Goal: Feedback & Contribution: Submit feedback/report problem

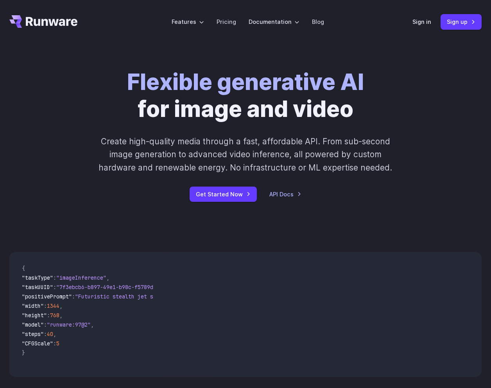
click at [195, 24] on label "Features" at bounding box center [188, 21] width 32 height 9
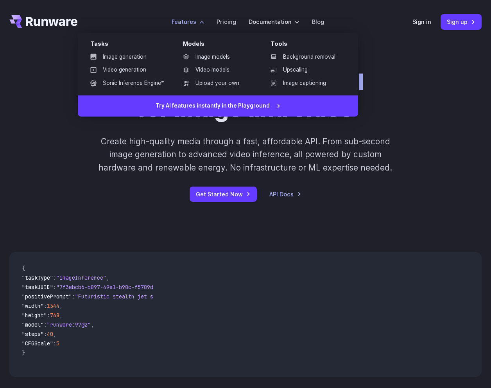
click at [146, 58] on link "Image generation" at bounding box center [127, 57] width 86 height 12
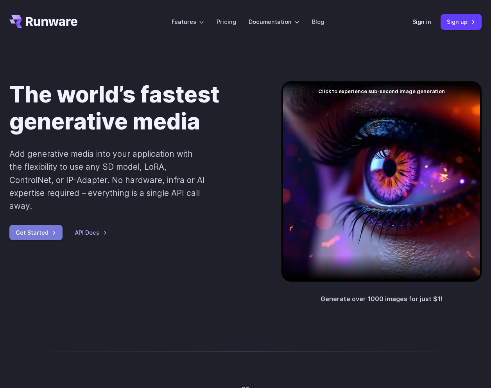
click at [27, 234] on link "Get Started" at bounding box center [35, 232] width 53 height 15
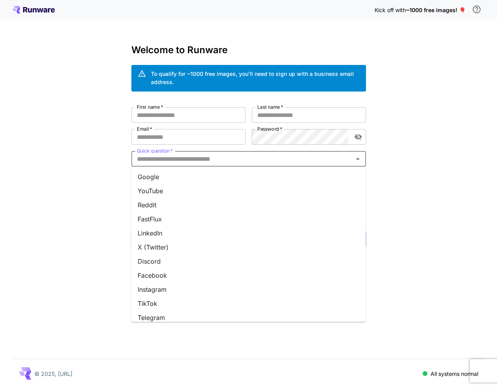
click at [212, 157] on input "Quick question   *" at bounding box center [242, 158] width 217 height 11
click at [167, 173] on li "Google" at bounding box center [248, 177] width 235 height 14
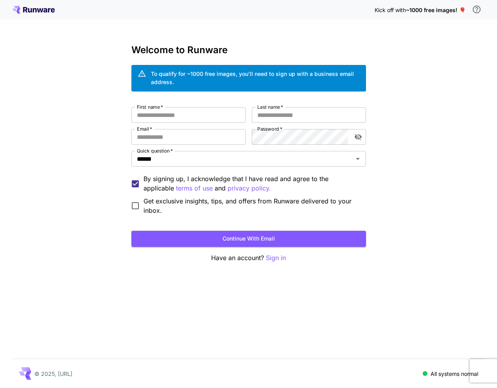
click at [180, 109] on input "First name   *" at bounding box center [188, 115] width 114 height 16
type input "*****"
type input "***"
paste input "**********"
type input "**********"
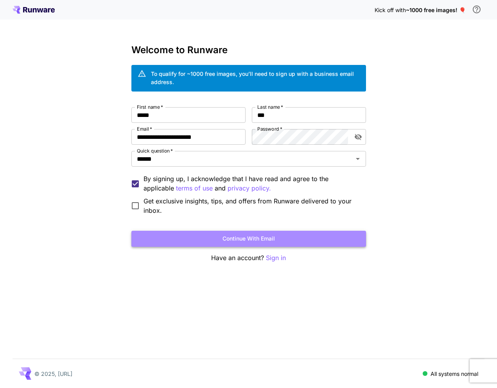
click at [216, 239] on button "Continue with email" at bounding box center [248, 239] width 235 height 16
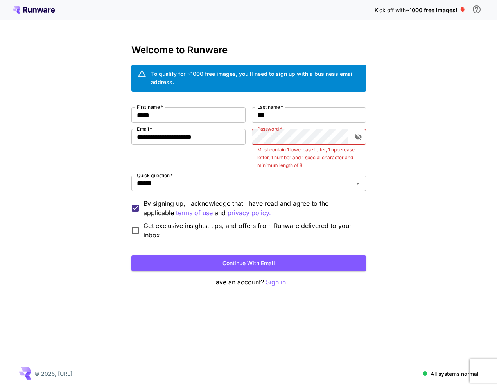
click at [450, 261] on div "**********" at bounding box center [248, 194] width 497 height 388
click at [360, 137] on icon "toggle password visibility" at bounding box center [357, 137] width 7 height 6
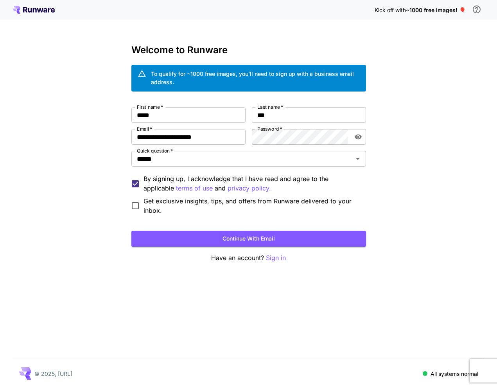
click at [393, 167] on div "**********" at bounding box center [248, 194] width 497 height 388
click at [263, 238] on button "Continue with email" at bounding box center [248, 239] width 235 height 16
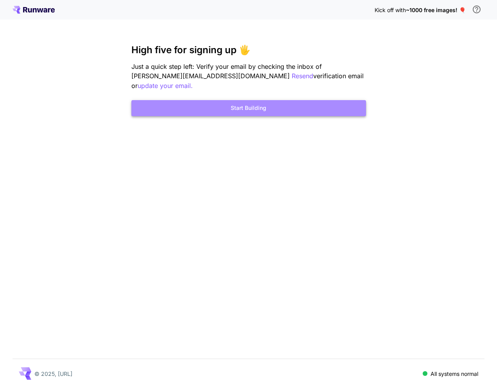
click at [287, 101] on button "Start Building" at bounding box center [248, 108] width 235 height 16
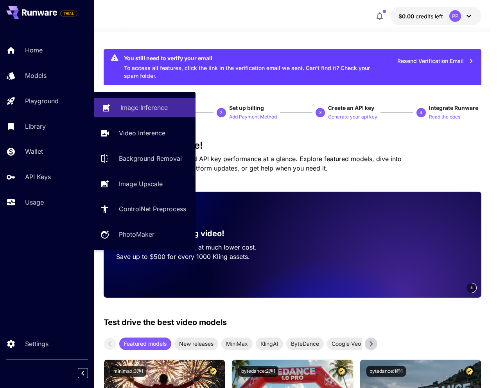
click at [164, 110] on p "Image Inference" at bounding box center [144, 107] width 47 height 9
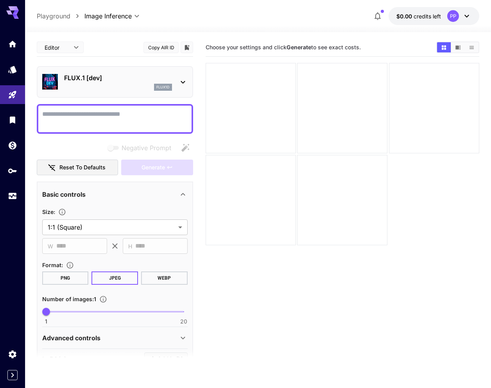
click at [185, 82] on icon at bounding box center [182, 81] width 9 height 9
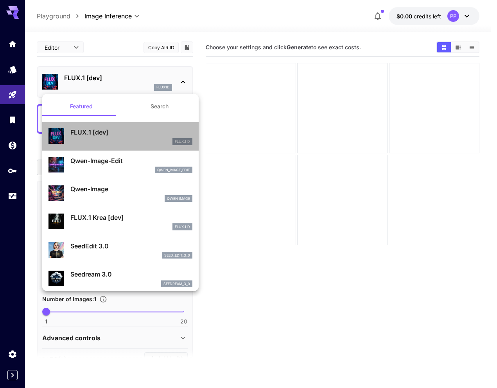
click at [162, 135] on p "FLUX.1 [dev]" at bounding box center [131, 132] width 122 height 9
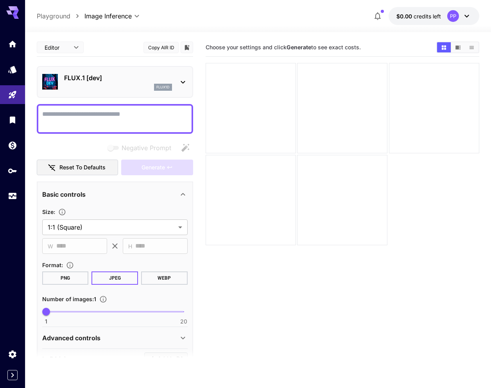
click at [117, 117] on textarea "Negative Prompt" at bounding box center [115, 119] width 146 height 19
paste textarea "**********"
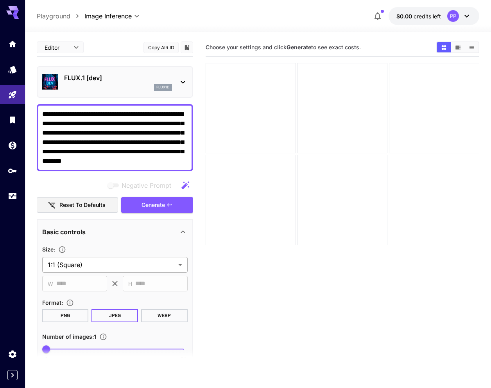
type textarea "**********"
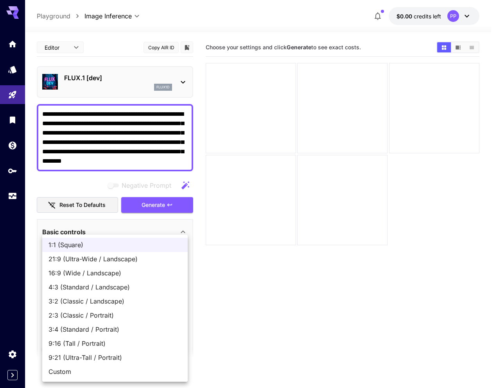
click at [127, 267] on body "**********" at bounding box center [248, 225] width 497 height 450
click at [109, 331] on span "3:4 (Standard / Portrait)" at bounding box center [115, 329] width 133 height 9
type input "**********"
type input "***"
type input "****"
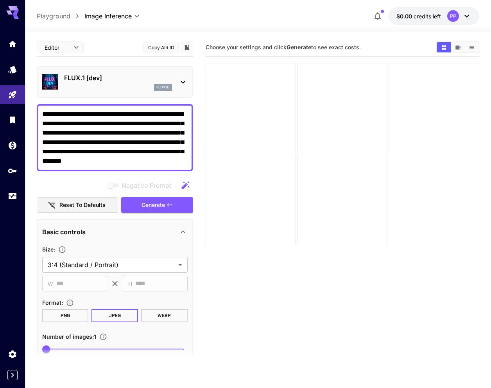
click at [224, 312] on section "Choose your settings and click Generate to see exact costs." at bounding box center [343, 232] width 274 height 388
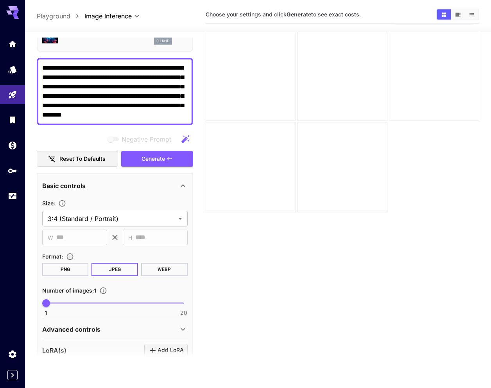
scroll to position [185, 0]
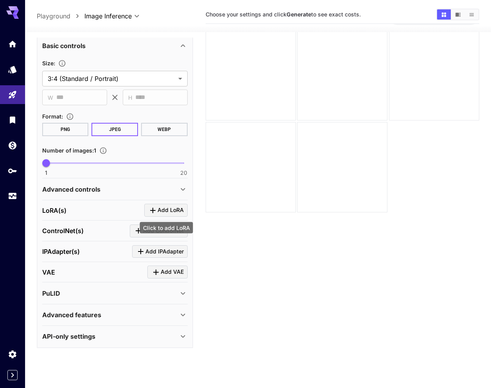
click at [174, 209] on span "Add LoRA" at bounding box center [171, 210] width 26 height 10
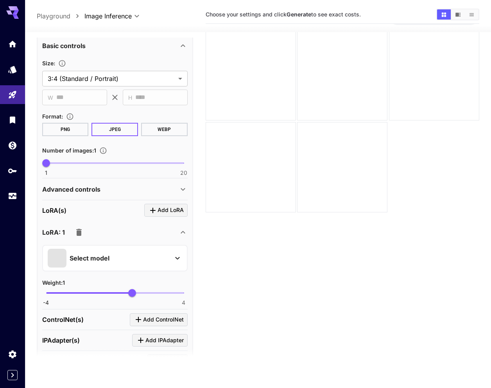
click at [153, 264] on div "Select model" at bounding box center [109, 258] width 122 height 19
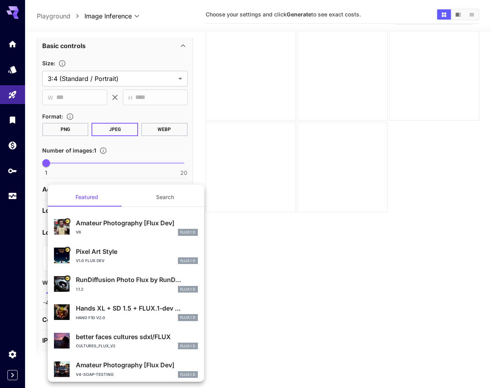
drag, startPoint x: 389, startPoint y: 273, endPoint x: 379, endPoint y: 270, distance: 11.3
click at [389, 273] on div at bounding box center [248, 194] width 497 height 388
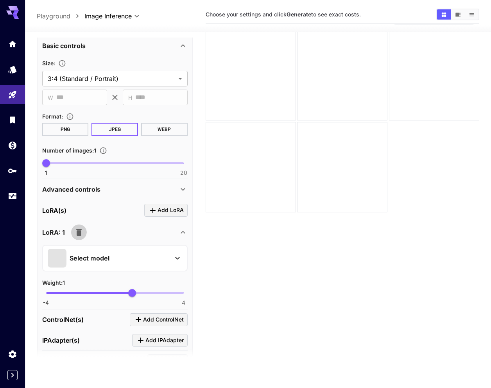
click at [80, 235] on icon "button" at bounding box center [78, 232] width 5 height 7
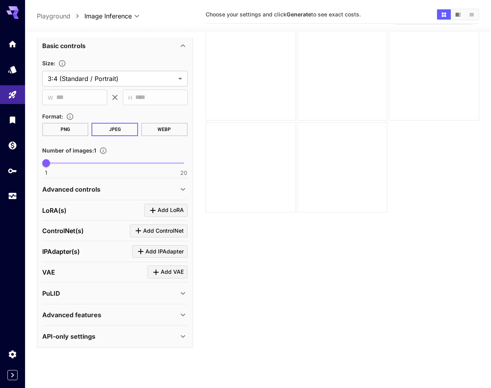
click at [154, 187] on div "Advanced controls" at bounding box center [110, 189] width 136 height 9
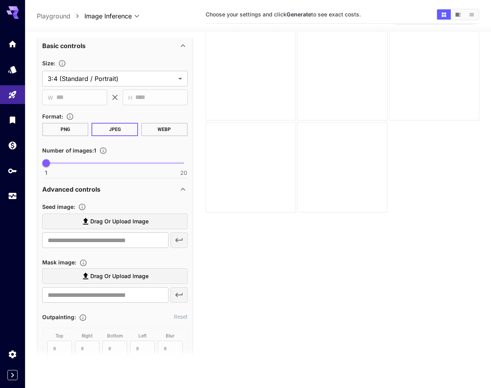
click at [154, 188] on div "Advanced controls" at bounding box center [110, 189] width 136 height 9
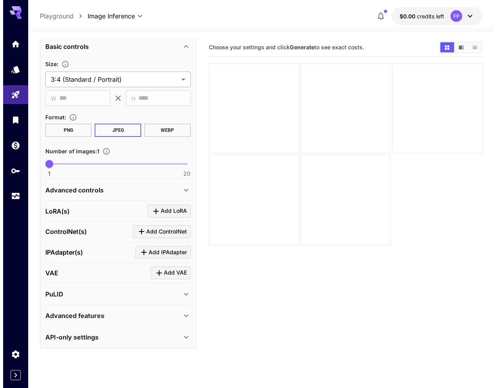
scroll to position [0, 0]
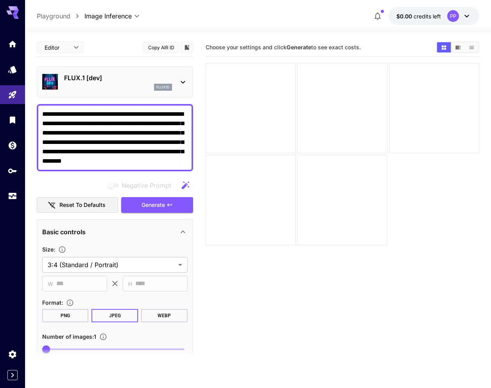
click at [182, 84] on icon at bounding box center [182, 81] width 9 height 9
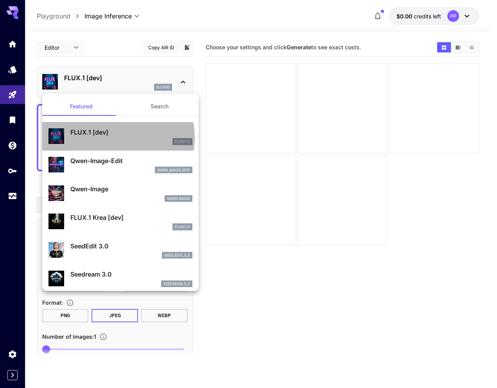
click at [112, 138] on div "FLUX.1 [dev] FLUX.1 D" at bounding box center [131, 137] width 122 height 18
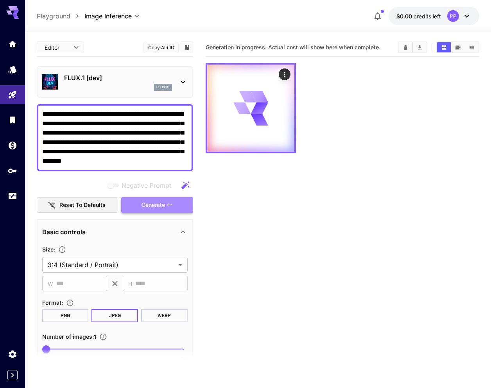
click at [160, 203] on span "Generate" at bounding box center [153, 205] width 23 height 10
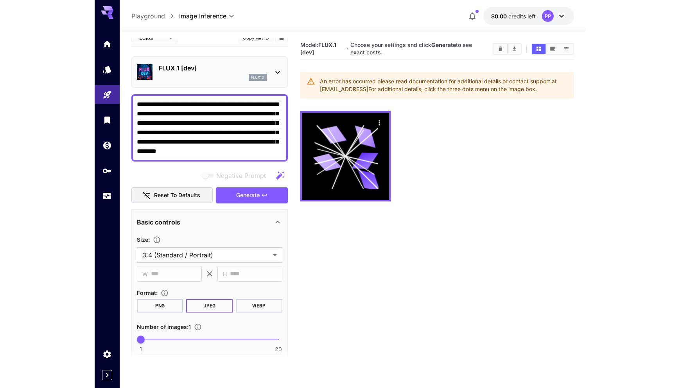
scroll to position [15, 0]
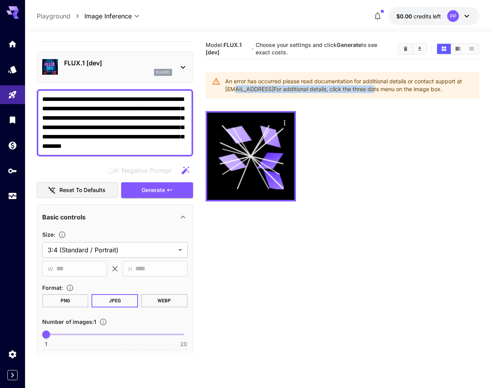
drag, startPoint x: 236, startPoint y: 86, endPoint x: 377, endPoint y: 92, distance: 141.7
click at [377, 92] on div "An error has occurred please read documentation for additional details or conta…" at bounding box center [349, 85] width 248 height 22
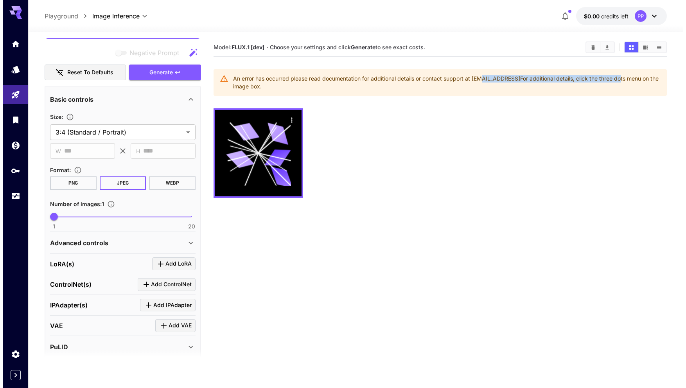
scroll to position [185, 0]
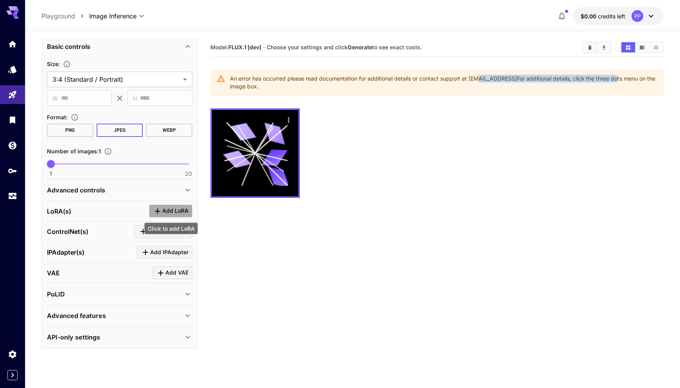
click at [178, 213] on span "Add LoRA" at bounding box center [175, 211] width 26 height 10
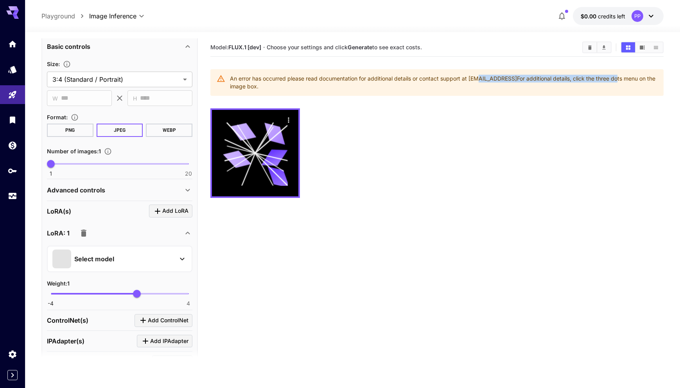
click at [178, 261] on icon at bounding box center [182, 258] width 9 height 9
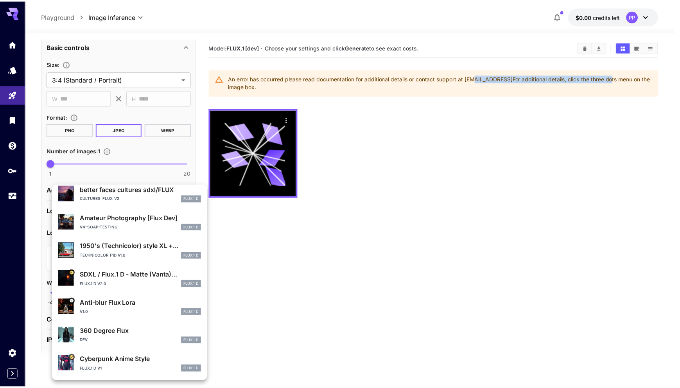
scroll to position [0, 0]
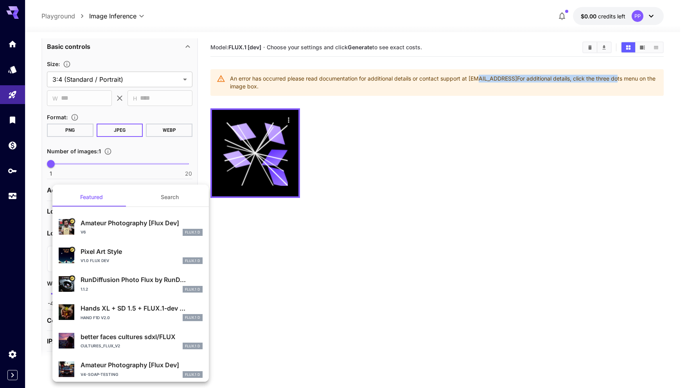
click at [164, 189] on button "Search" at bounding box center [170, 197] width 78 height 19
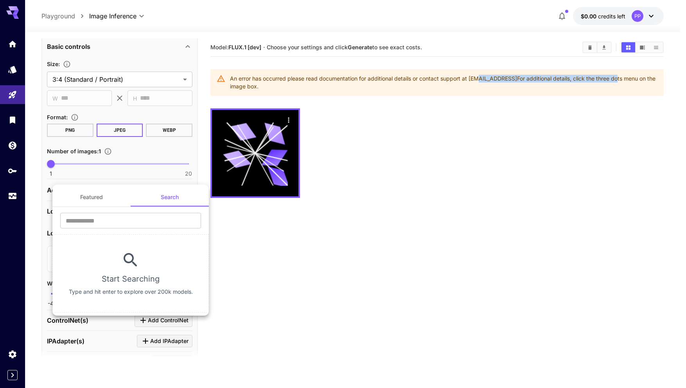
click at [88, 201] on button "Featured" at bounding box center [91, 197] width 78 height 19
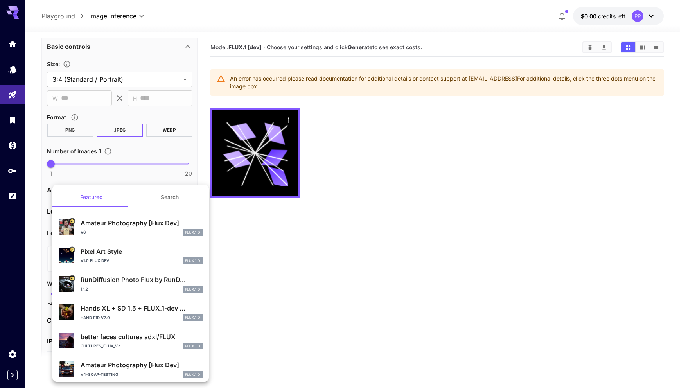
click at [203, 108] on div at bounding box center [343, 194] width 686 height 388
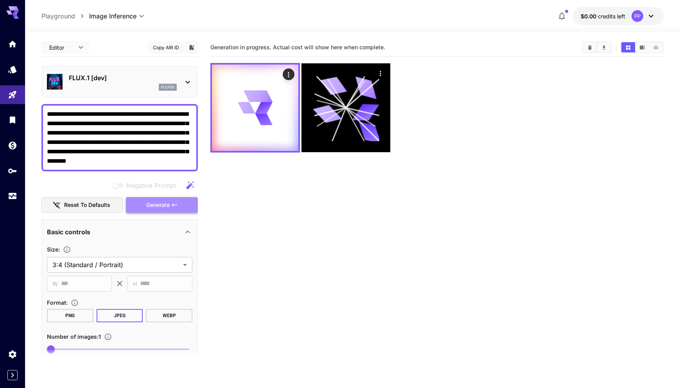
click at [154, 202] on span "Generate" at bounding box center [157, 205] width 23 height 10
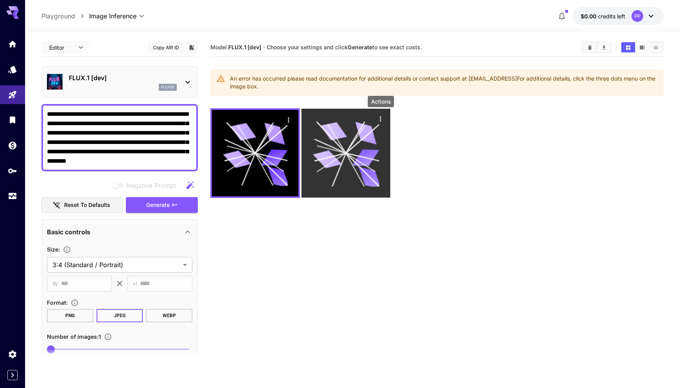
click at [385, 117] on button "Actions" at bounding box center [381, 119] width 12 height 12
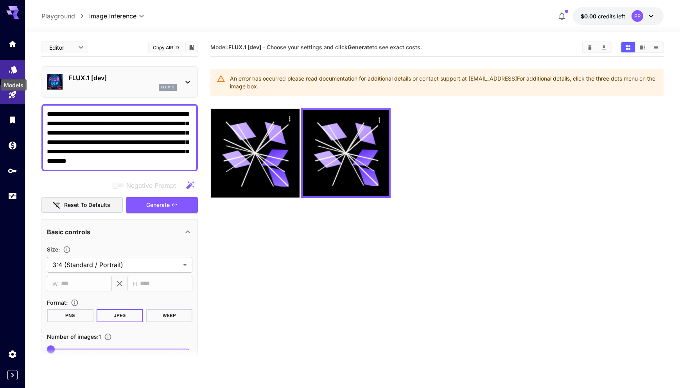
click at [12, 67] on icon "Models" at bounding box center [13, 67] width 8 height 7
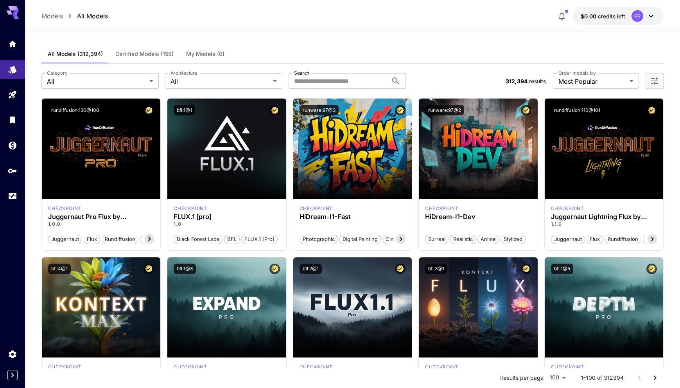
click at [153, 56] on span "Certified Models (159)" at bounding box center [144, 53] width 58 height 7
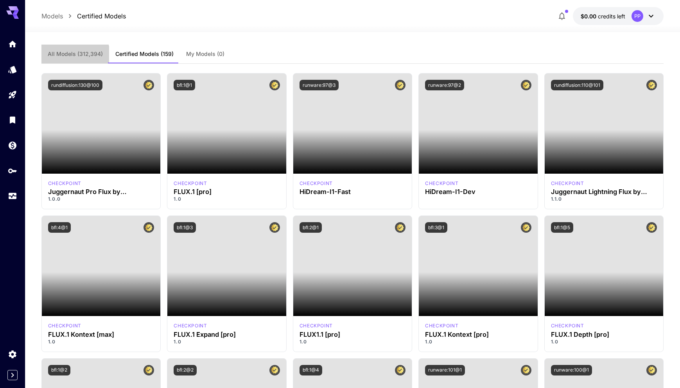
click at [61, 60] on button "All Models (312,394)" at bounding box center [75, 54] width 68 height 19
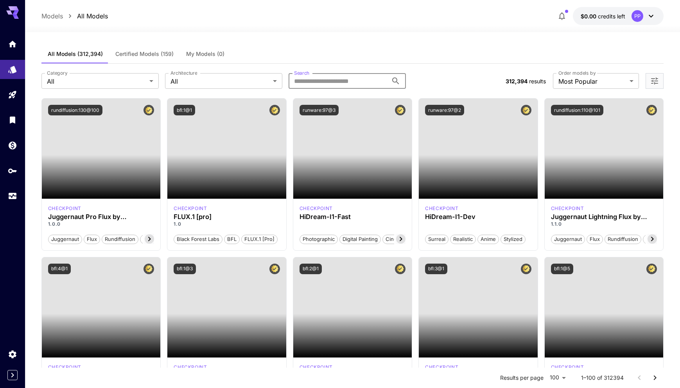
click at [344, 83] on input "Search" at bounding box center [338, 81] width 99 height 16
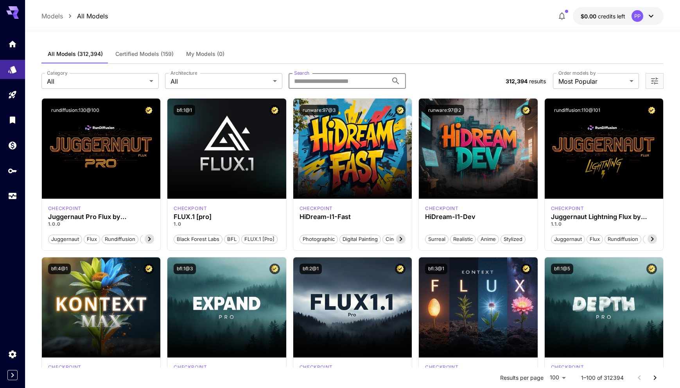
click at [322, 82] on input "Search" at bounding box center [338, 81] width 99 height 16
paste input "**********"
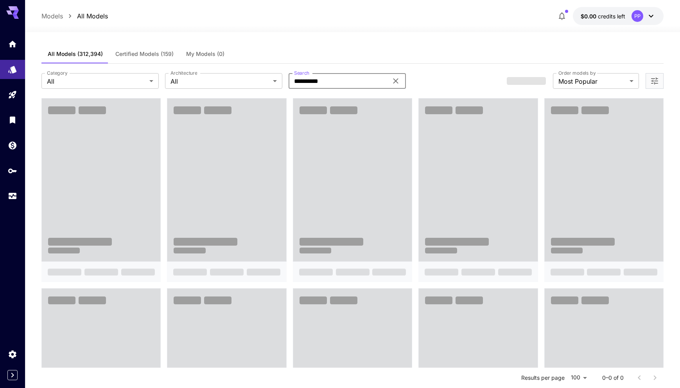
type input "**********"
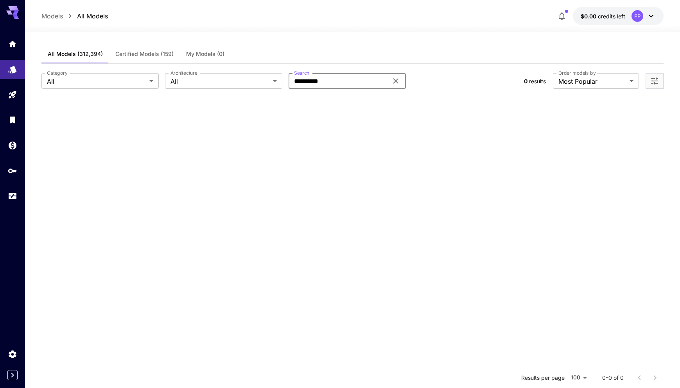
click at [394, 79] on icon at bounding box center [395, 81] width 5 height 5
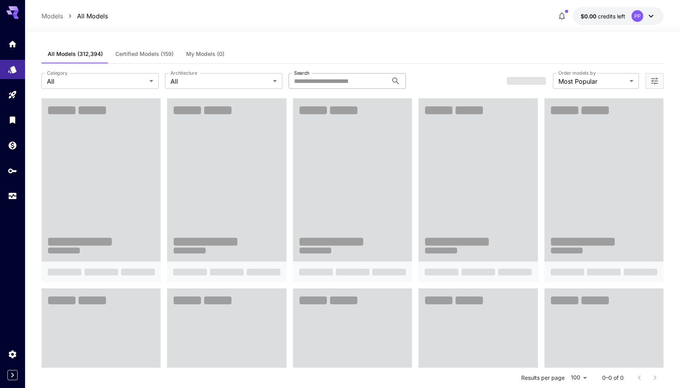
click at [264, 117] on span at bounding box center [226, 180] width 119 height 163
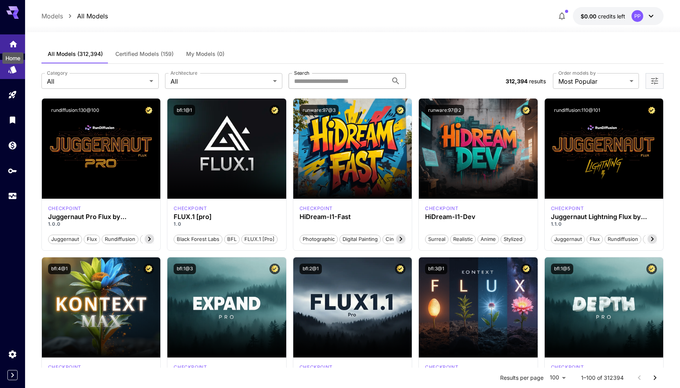
click at [12, 42] on icon "Home" at bounding box center [13, 43] width 8 height 7
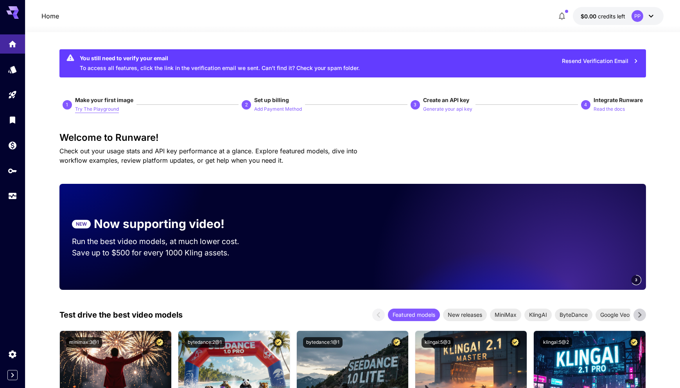
click at [104, 107] on p "Try The Playground" at bounding box center [97, 109] width 44 height 7
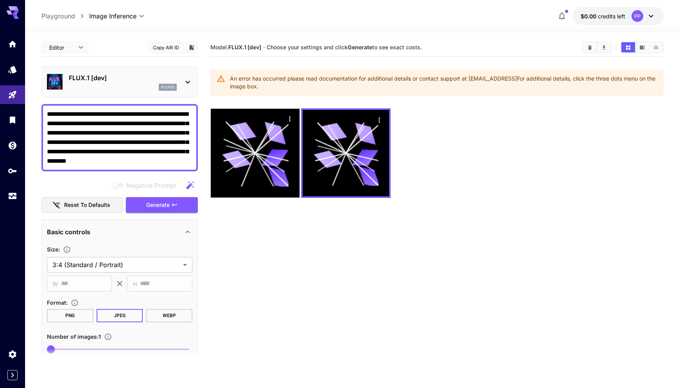
click at [444, 81] on div "An error has occurred please read documentation for additional details or conta…" at bounding box center [444, 83] width 428 height 22
click at [497, 76] on div "An error has occurred please read documentation for additional details or conta…" at bounding box center [444, 83] width 428 height 22
click at [497, 79] on div "An error has occurred please read documentation for additional details or conta…" at bounding box center [444, 83] width 428 height 22
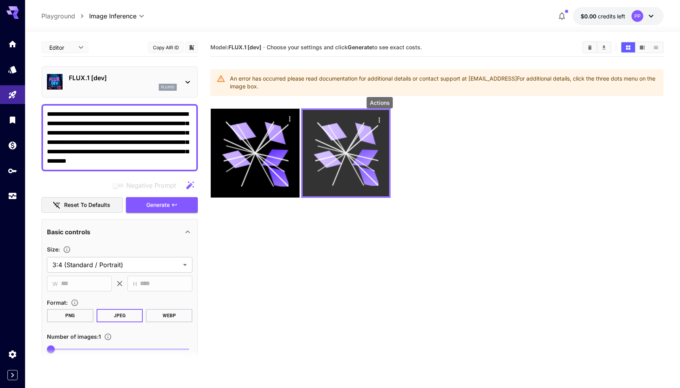
click at [380, 121] on icon "Actions" at bounding box center [380, 120] width 8 height 8
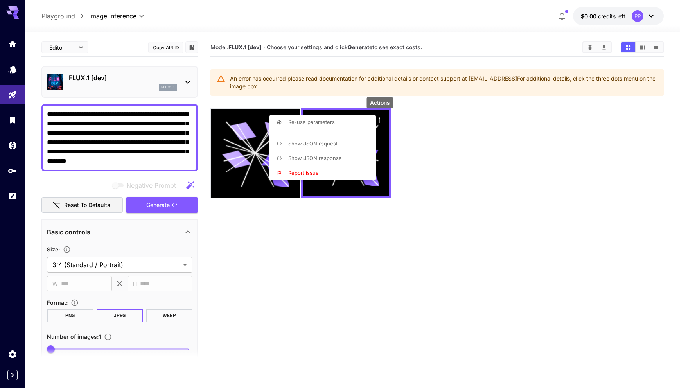
click at [339, 153] on li "Show JSON response" at bounding box center [325, 158] width 111 height 15
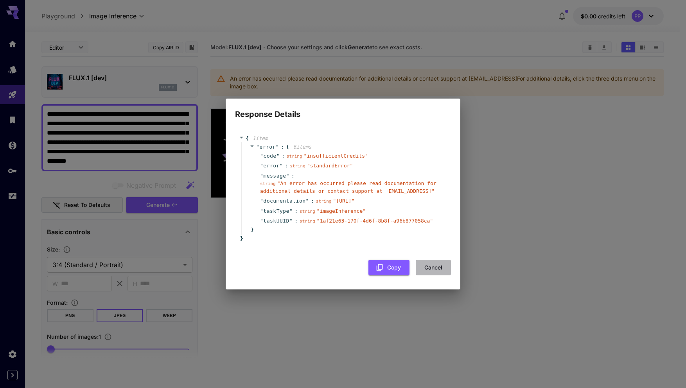
click at [430, 272] on button "Cancel" at bounding box center [433, 268] width 35 height 16
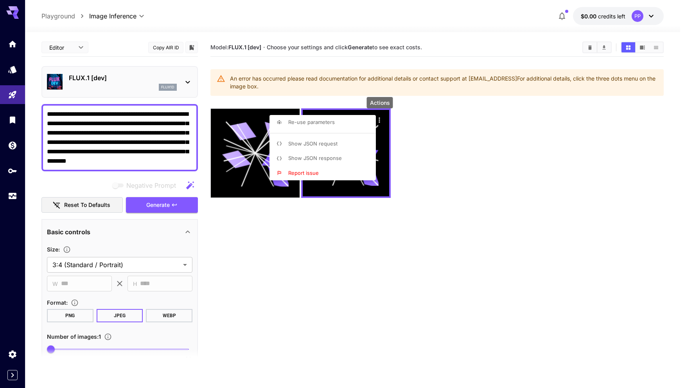
click at [311, 254] on div at bounding box center [343, 194] width 686 height 388
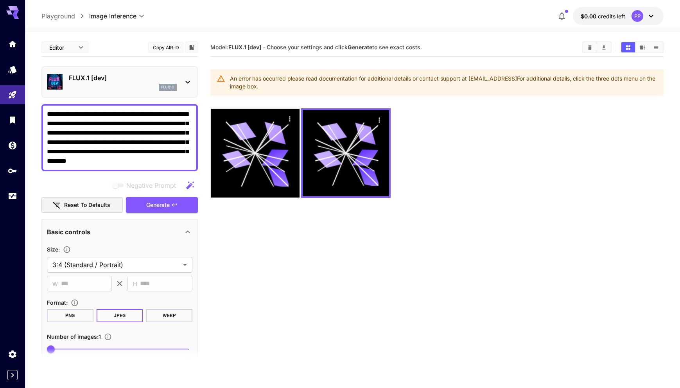
click at [497, 17] on button "$0.00 credits left PP" at bounding box center [618, 16] width 91 height 18
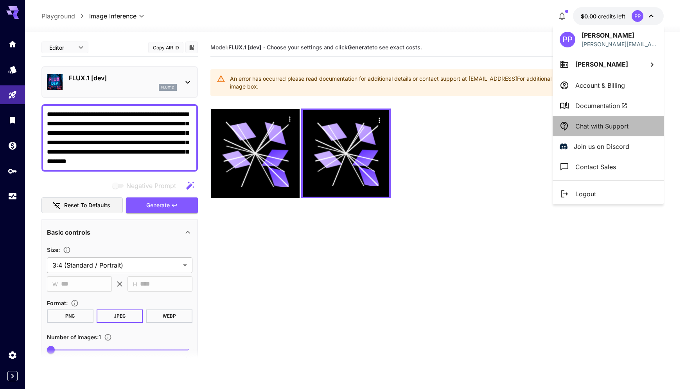
click at [497, 125] on p "Chat with Support" at bounding box center [602, 125] width 53 height 9
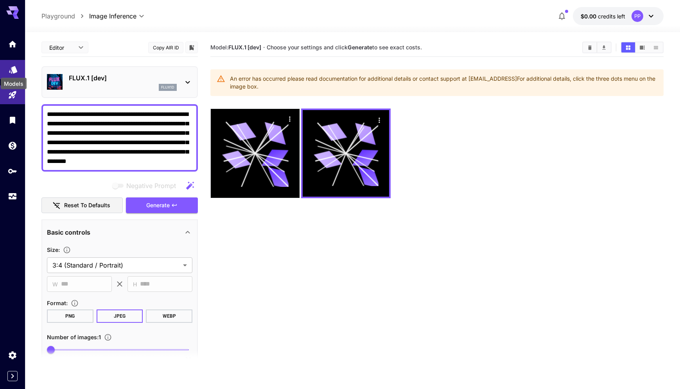
click at [14, 71] on icon "Models" at bounding box center [13, 66] width 8 height 7
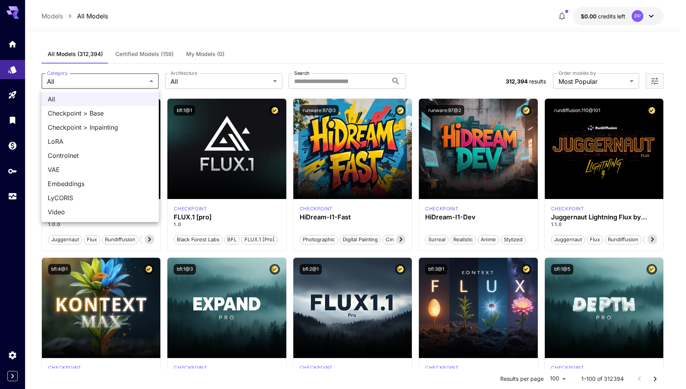
click at [107, 109] on span "Checkpoint > Base" at bounding box center [100, 112] width 105 height 9
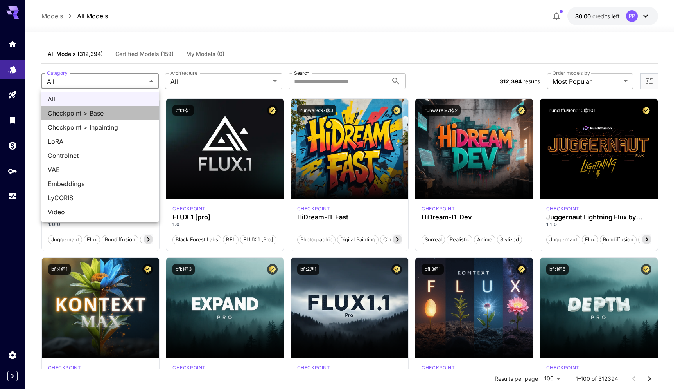
type input "**********"
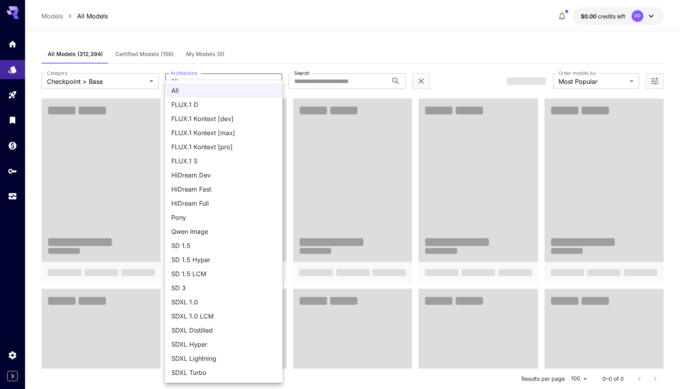
click at [217, 306] on li "SDXL 1.0" at bounding box center [223, 302] width 117 height 14
type input "****"
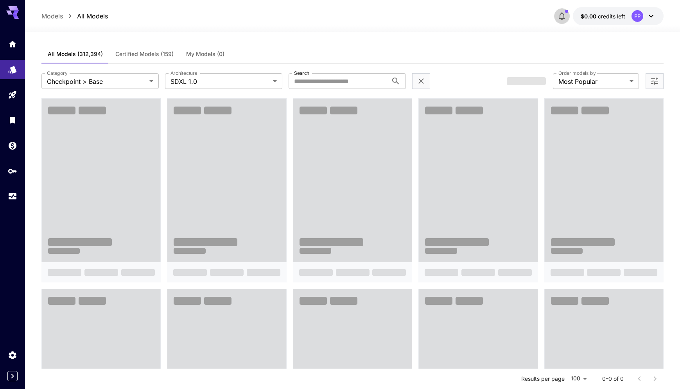
click at [497, 16] on icon "button" at bounding box center [562, 17] width 6 height 8
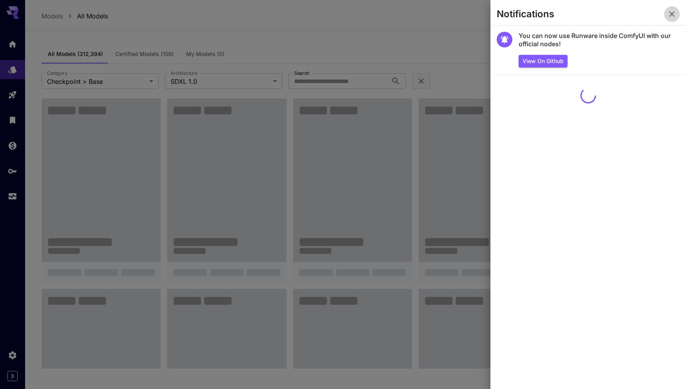
click at [497, 12] on icon "button" at bounding box center [671, 13] width 9 height 9
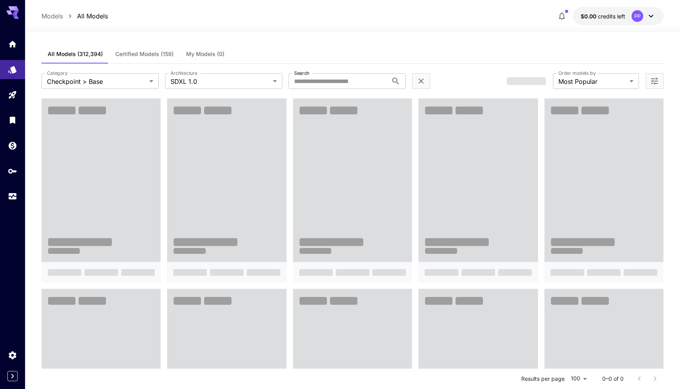
click at [497, 21] on div "PP" at bounding box center [644, 16] width 24 height 12
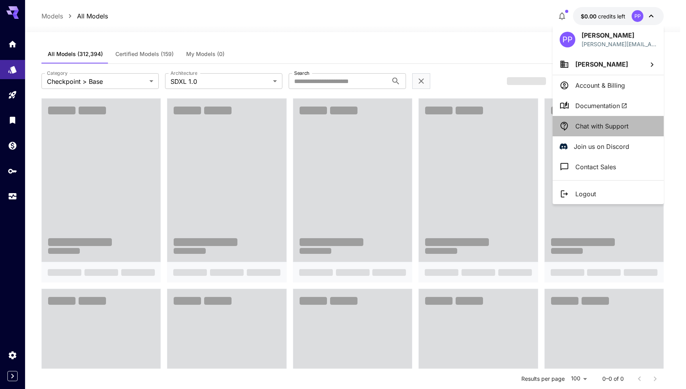
click at [497, 123] on p "Chat with Support" at bounding box center [602, 125] width 53 height 9
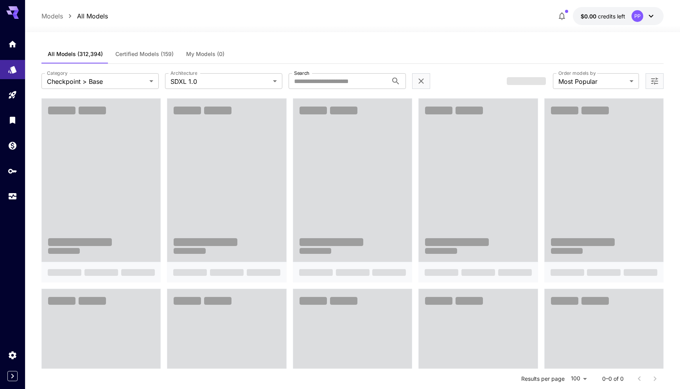
click at [497, 14] on div "PP" at bounding box center [638, 16] width 12 height 12
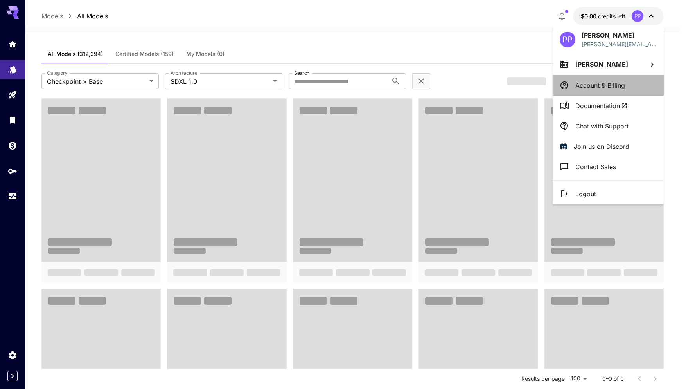
click at [497, 88] on p "Account & Billing" at bounding box center [601, 85] width 50 height 9
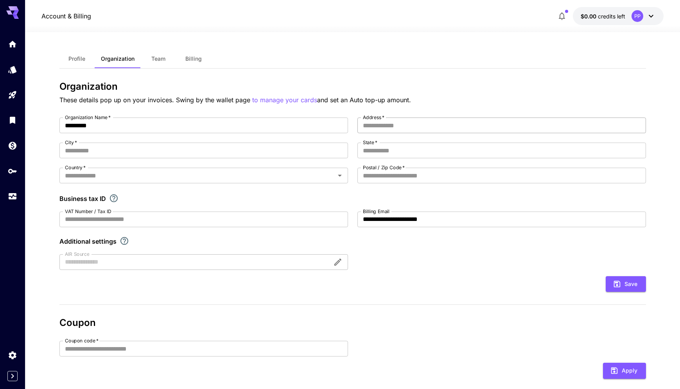
scroll to position [89, 0]
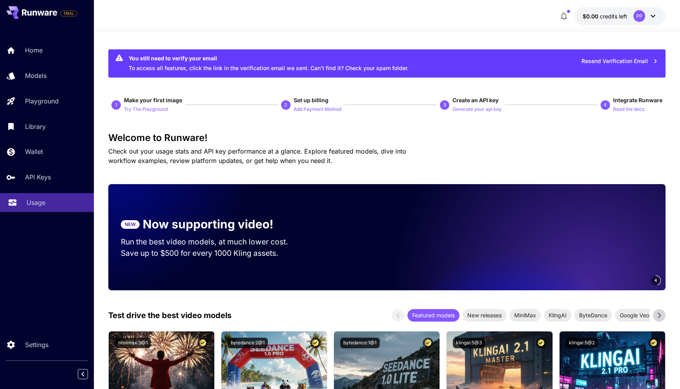
click at [40, 204] on p "Usage" at bounding box center [36, 202] width 19 height 9
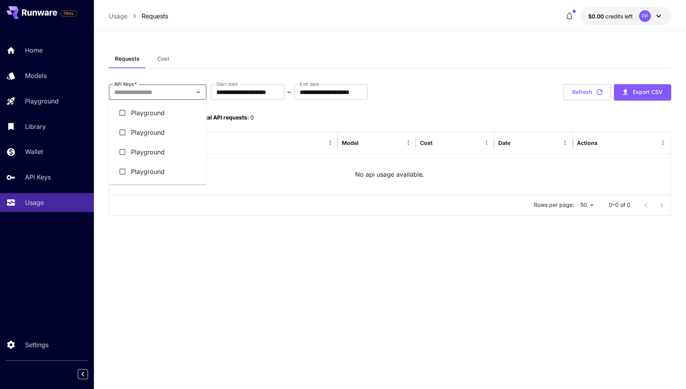
click at [182, 88] on input "API Keys   *" at bounding box center [151, 91] width 80 height 11
click at [171, 113] on li "Playground" at bounding box center [158, 113] width 98 height 20
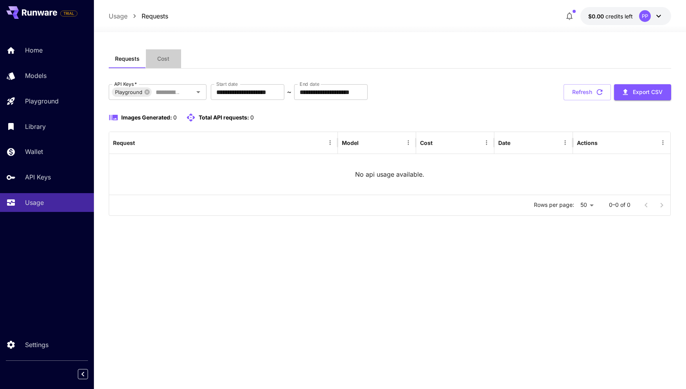
click at [171, 51] on button "Cost" at bounding box center [163, 58] width 35 height 19
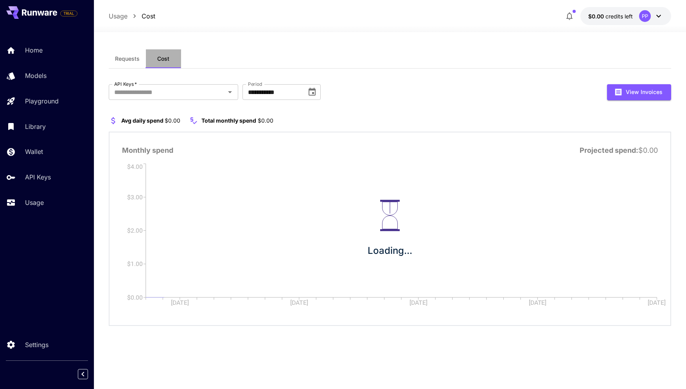
click at [169, 53] on button "Cost" at bounding box center [163, 58] width 35 height 19
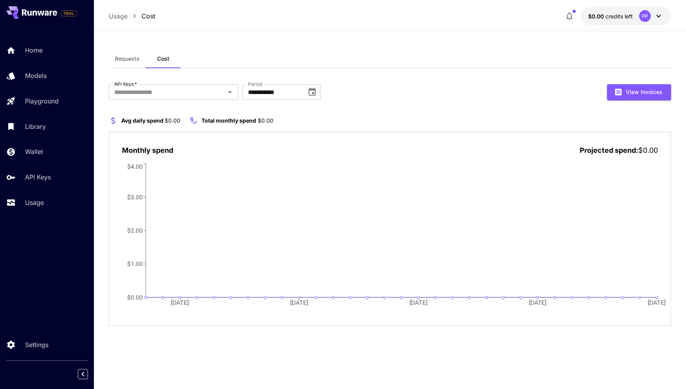
click at [645, 18] on div "PP" at bounding box center [645, 16] width 12 height 12
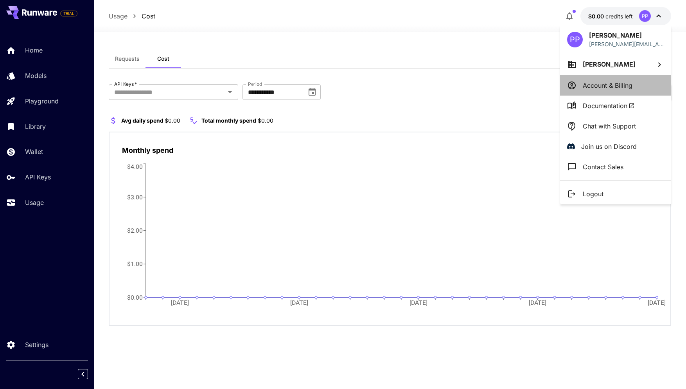
click at [631, 88] on p "Account & Billing" at bounding box center [608, 85] width 50 height 9
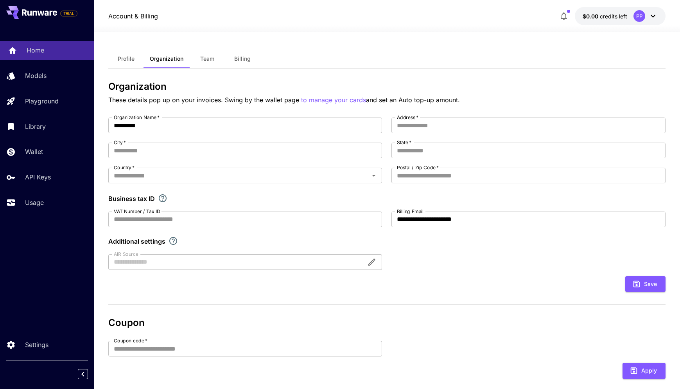
click at [32, 53] on p "Home" at bounding box center [36, 49] width 18 height 9
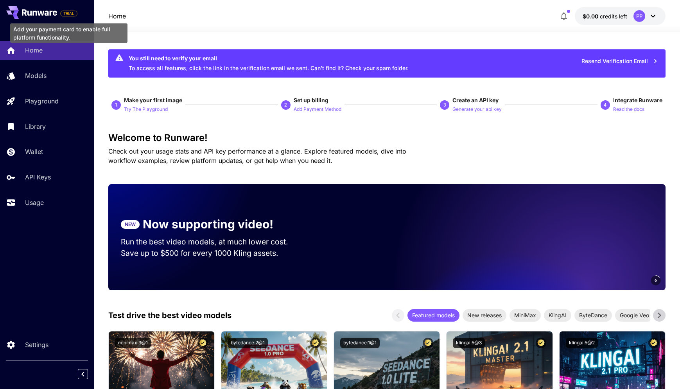
click at [73, 13] on span "TRIAL" at bounding box center [69, 14] width 16 height 6
click at [162, 110] on p "Try The Playground" at bounding box center [146, 109] width 44 height 7
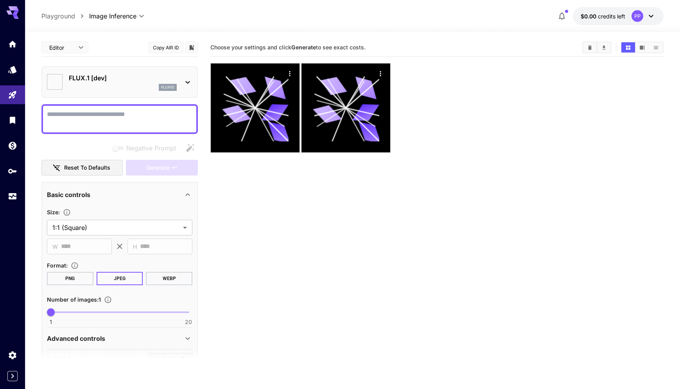
type input "**********"
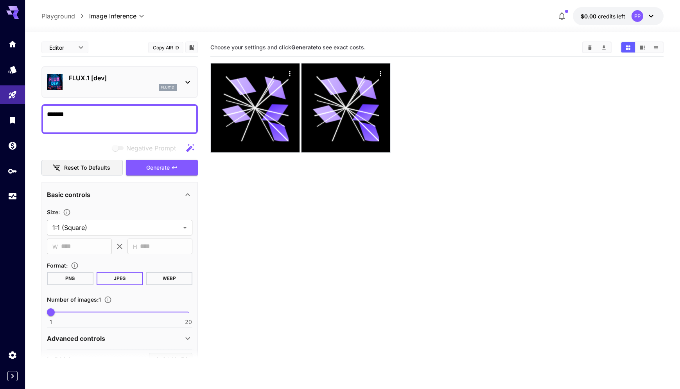
click at [112, 121] on textarea "*******" at bounding box center [120, 119] width 146 height 19
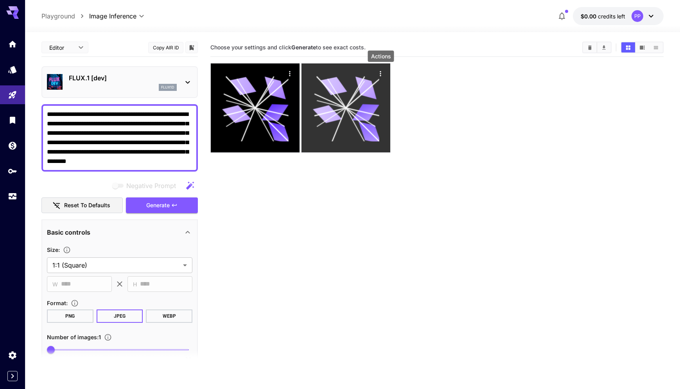
type textarea "**********"
click at [384, 74] on icon "Actions" at bounding box center [381, 74] width 8 height 8
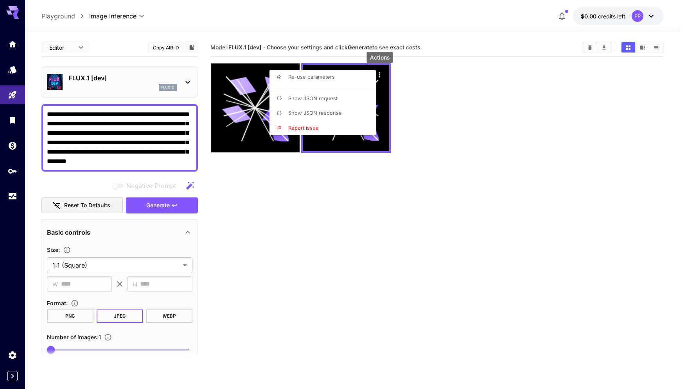
click at [590, 47] on div at bounding box center [343, 194] width 686 height 389
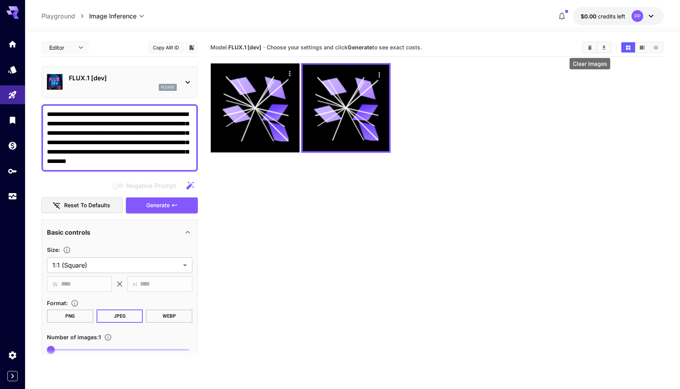
click at [590, 47] on icon "Clear Images" at bounding box center [590, 47] width 4 height 4
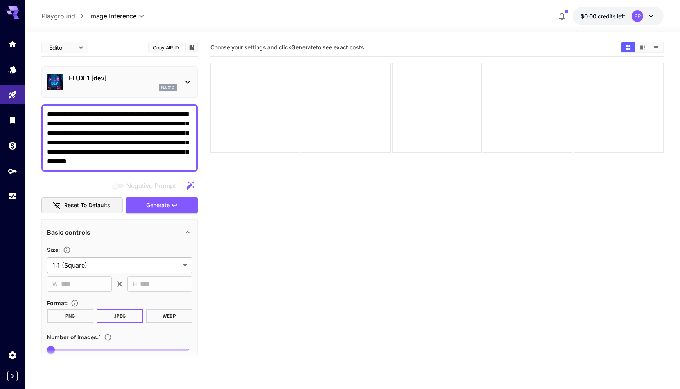
click at [380, 216] on section "Choose your settings and click Generate to see exact costs." at bounding box center [436, 232] width 453 height 389
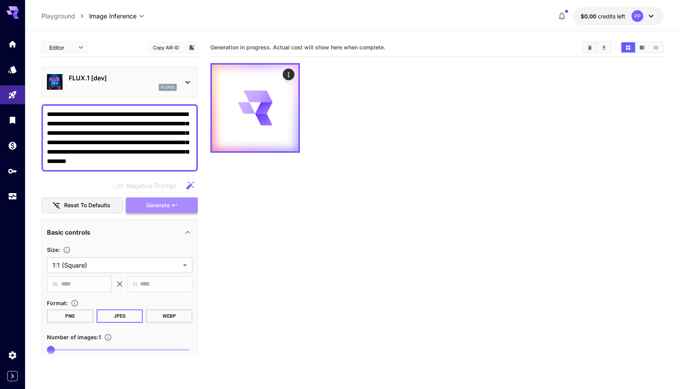
click at [146, 202] on span "Generate" at bounding box center [157, 205] width 23 height 10
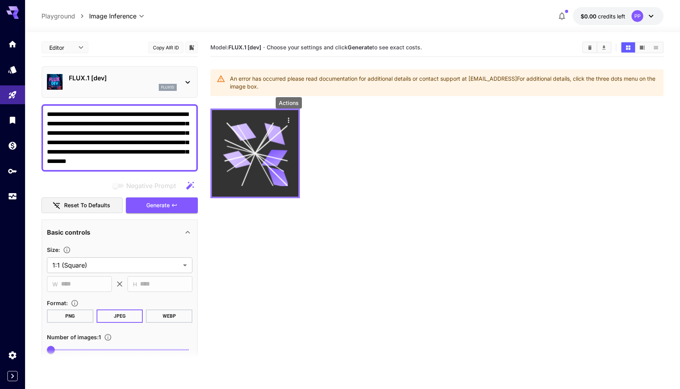
click at [291, 116] on div "Actions" at bounding box center [289, 119] width 8 height 9
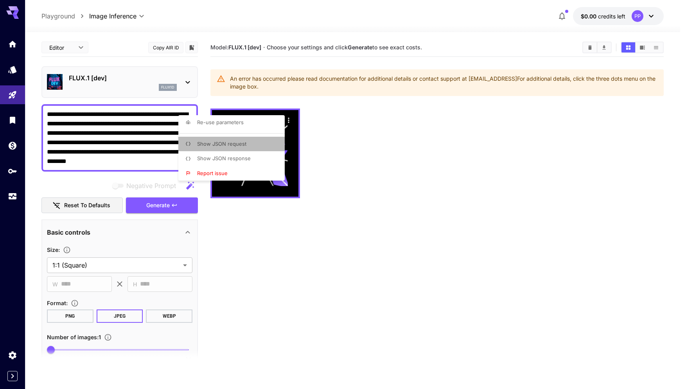
click at [246, 145] on li "Show JSON request" at bounding box center [233, 144] width 111 height 15
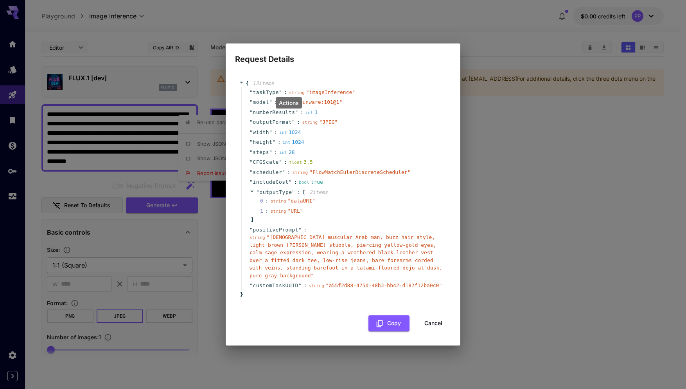
click at [436, 327] on button "Cancel" at bounding box center [433, 323] width 35 height 16
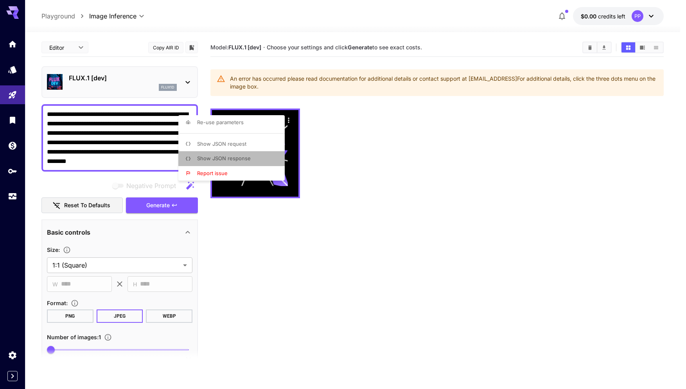
click at [240, 156] on span "Show JSON response" at bounding box center [224, 158] width 54 height 6
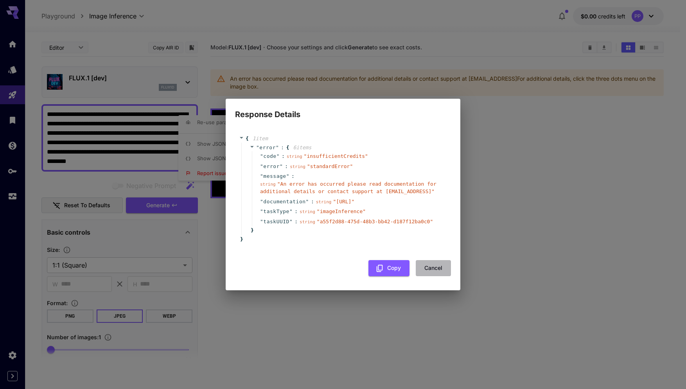
click at [432, 275] on button "Cancel" at bounding box center [433, 268] width 35 height 16
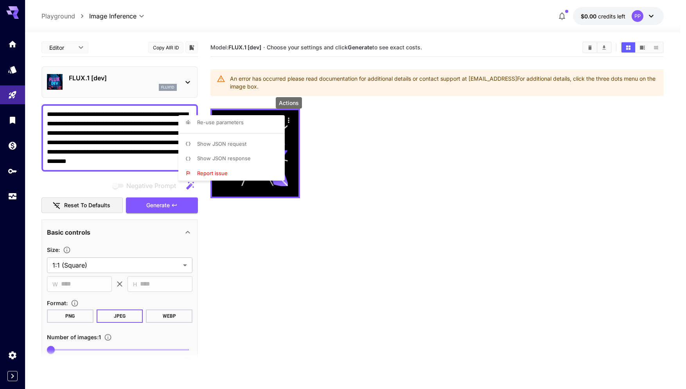
click at [12, 378] on div at bounding box center [343, 194] width 686 height 389
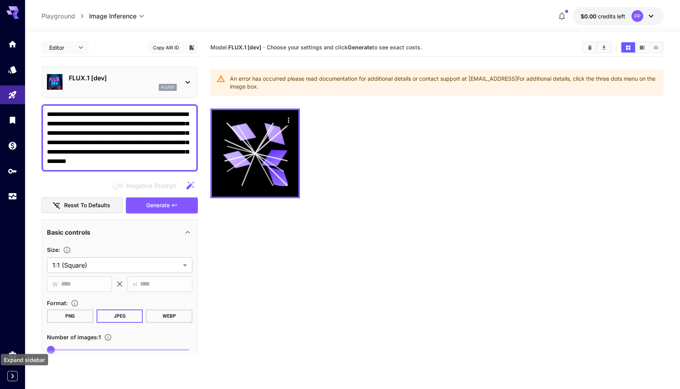
click at [12, 378] on icon "Expand sidebar" at bounding box center [12, 375] width 9 height 9
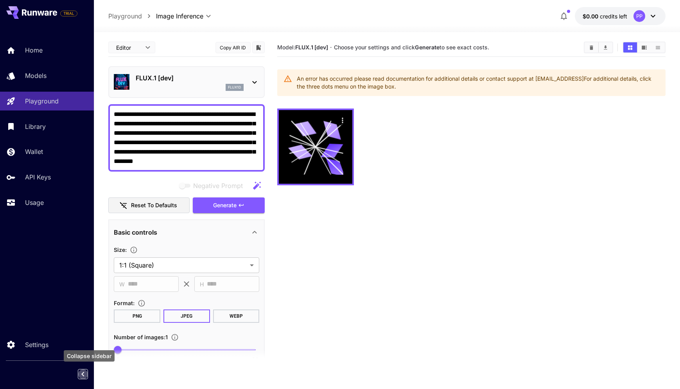
click at [78, 376] on icon "Collapse sidebar" at bounding box center [82, 373] width 9 height 9
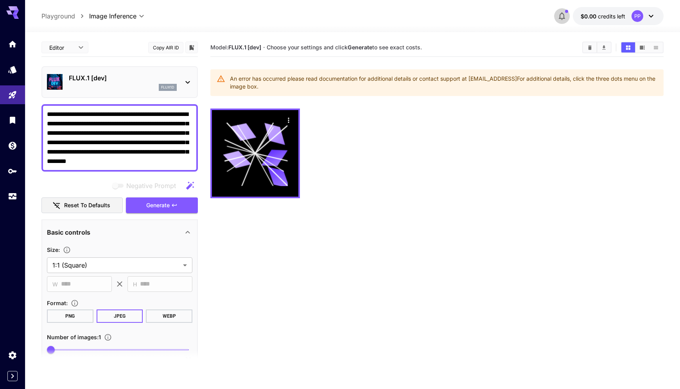
click at [563, 15] on icon "button" at bounding box center [562, 15] width 9 height 9
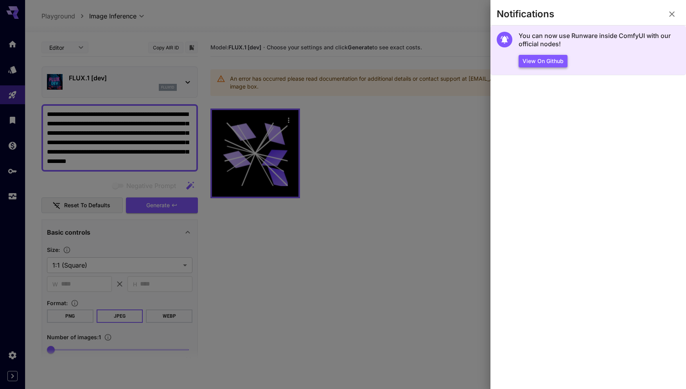
click at [545, 63] on button "View on Github" at bounding box center [543, 61] width 49 height 13
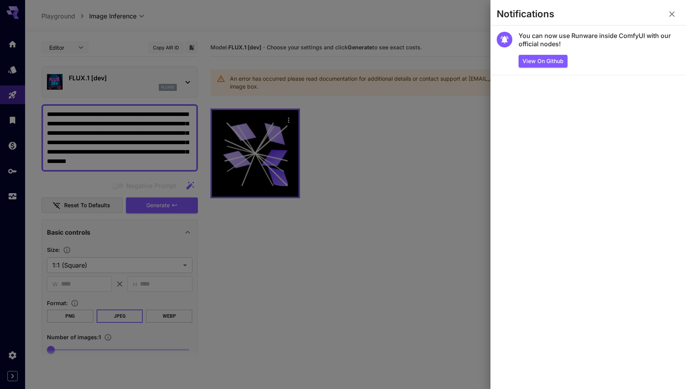
click at [676, 13] on icon "button" at bounding box center [671, 13] width 9 height 9
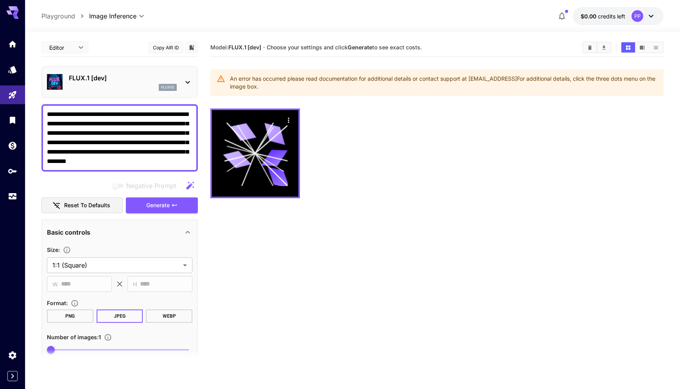
click at [87, 48] on div "Editor **** ​" at bounding box center [64, 47] width 47 height 12
click at [77, 44] on body "**********" at bounding box center [340, 225] width 680 height 450
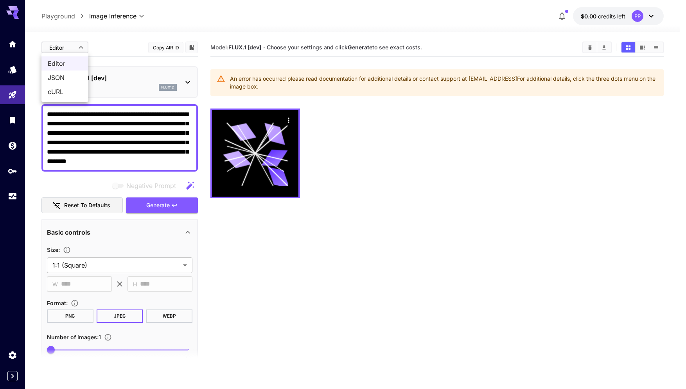
click at [62, 18] on div at bounding box center [343, 194] width 686 height 389
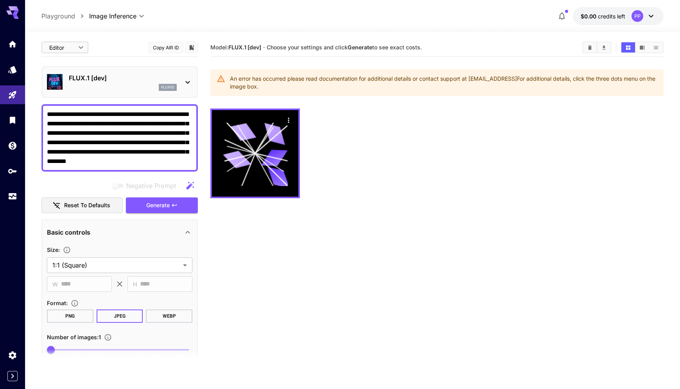
click at [62, 16] on p "Playground" at bounding box center [58, 15] width 34 height 9
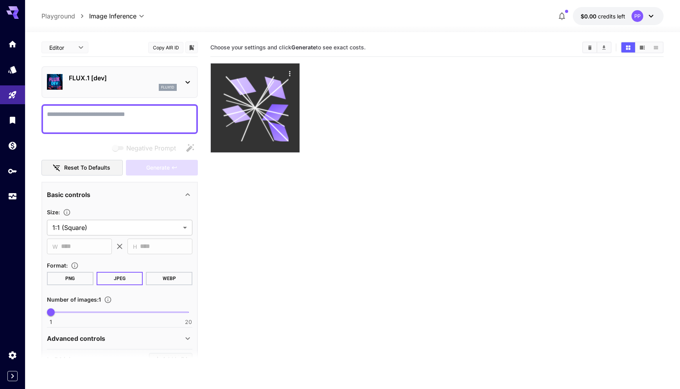
click at [255, 88] on icon at bounding box center [255, 107] width 67 height 67
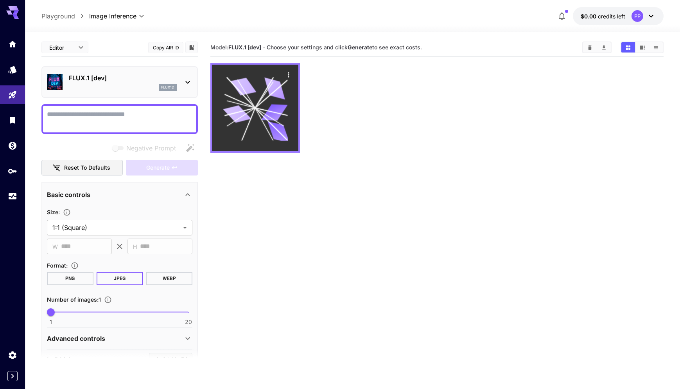
click at [255, 88] on icon at bounding box center [255, 108] width 65 height 65
click at [291, 74] on icon "Actions" at bounding box center [289, 75] width 8 height 8
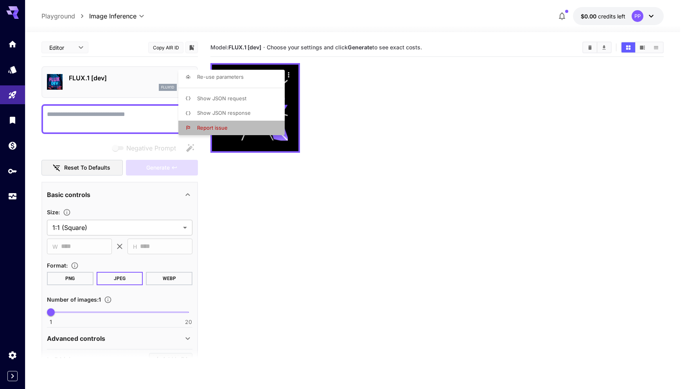
click at [218, 123] on li "Report issue" at bounding box center [233, 128] width 111 height 15
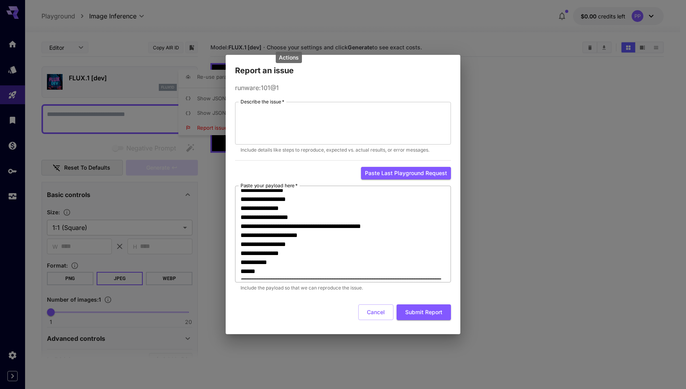
scroll to position [144, 0]
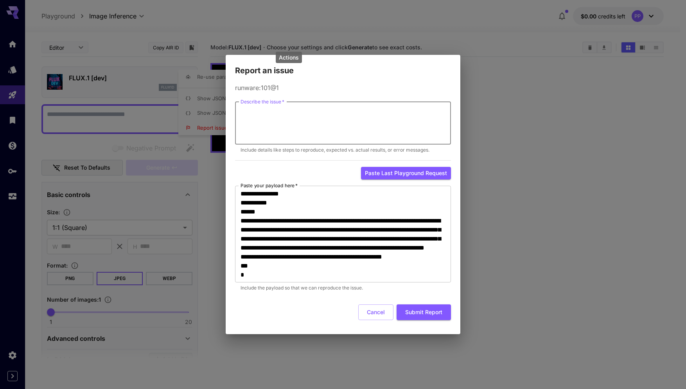
click at [302, 126] on textarea "Describe the issue   *" at bounding box center [343, 123] width 205 height 36
drag, startPoint x: 361, startPoint y: 106, endPoint x: 207, endPoint y: 104, distance: 153.8
click at [207, 104] on div "**********" at bounding box center [343, 194] width 686 height 389
paste textarea "**********"
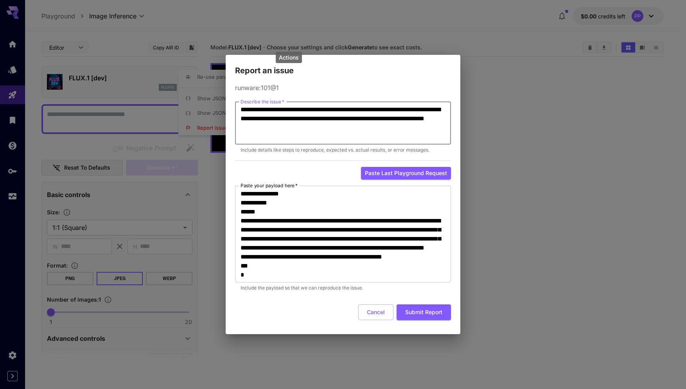
drag, startPoint x: 357, startPoint y: 129, endPoint x: 228, endPoint y: 104, distance: 131.1
click at [228, 104] on div "**********" at bounding box center [343, 205] width 235 height 257
paste textarea "******"
type textarea "**********"
click at [426, 309] on button "Submit Report" at bounding box center [424, 312] width 54 height 16
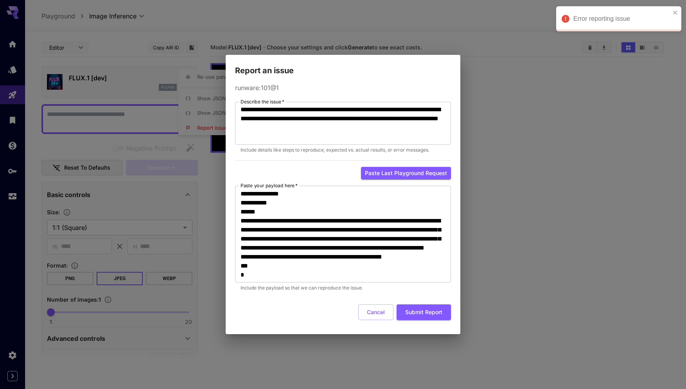
click at [628, 23] on div "Error reporting issue" at bounding box center [615, 19] width 113 height 14
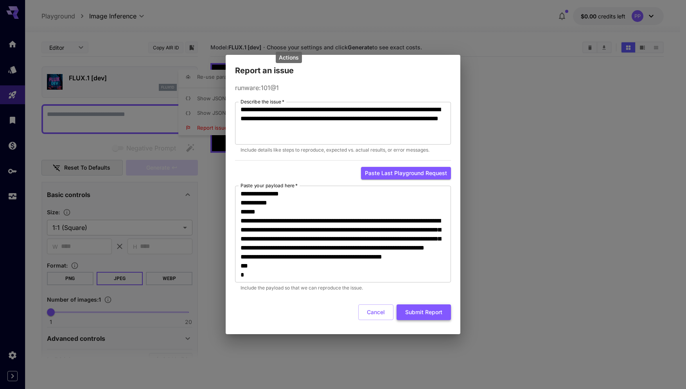
click at [426, 309] on button "Submit Report" at bounding box center [424, 312] width 54 height 16
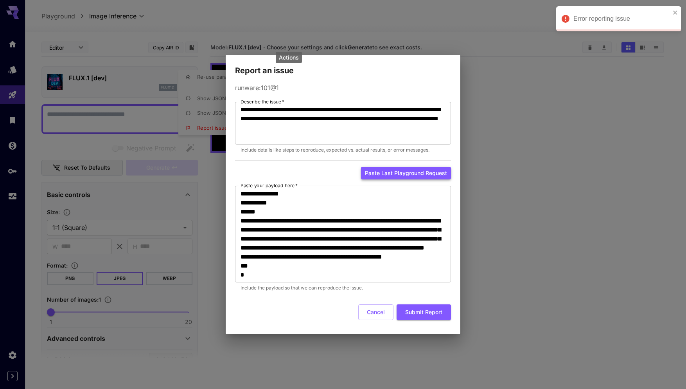
click at [369, 172] on button "Paste last playground request" at bounding box center [406, 173] width 90 height 13
type textarea "**********"
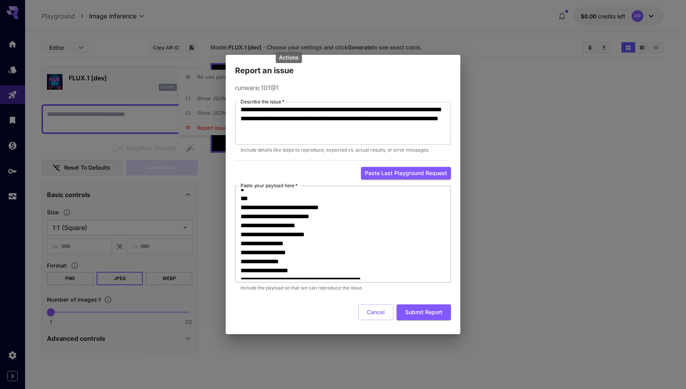
scroll to position [0, 0]
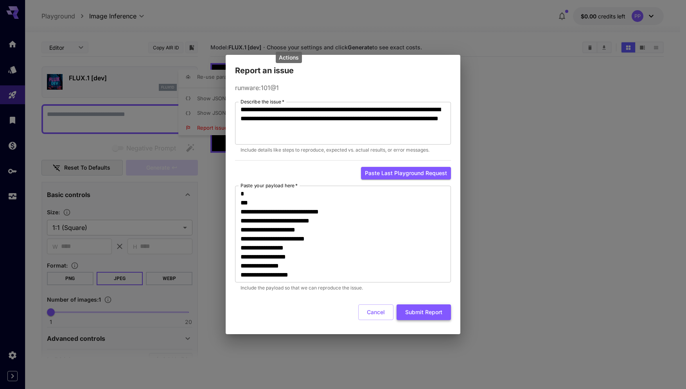
click at [434, 306] on button "Submit Report" at bounding box center [424, 312] width 54 height 16
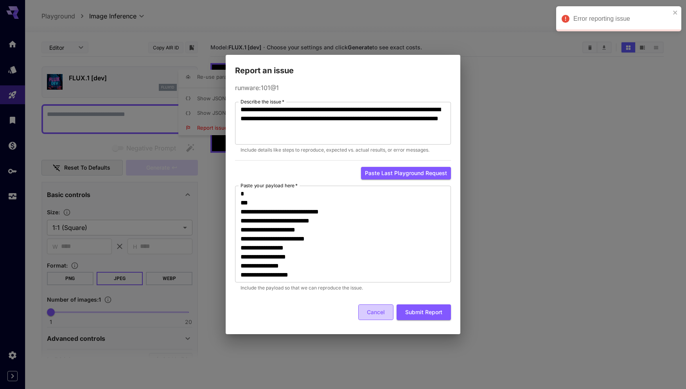
click at [369, 308] on button "Cancel" at bounding box center [375, 312] width 35 height 16
